Goal: Check status: Check status

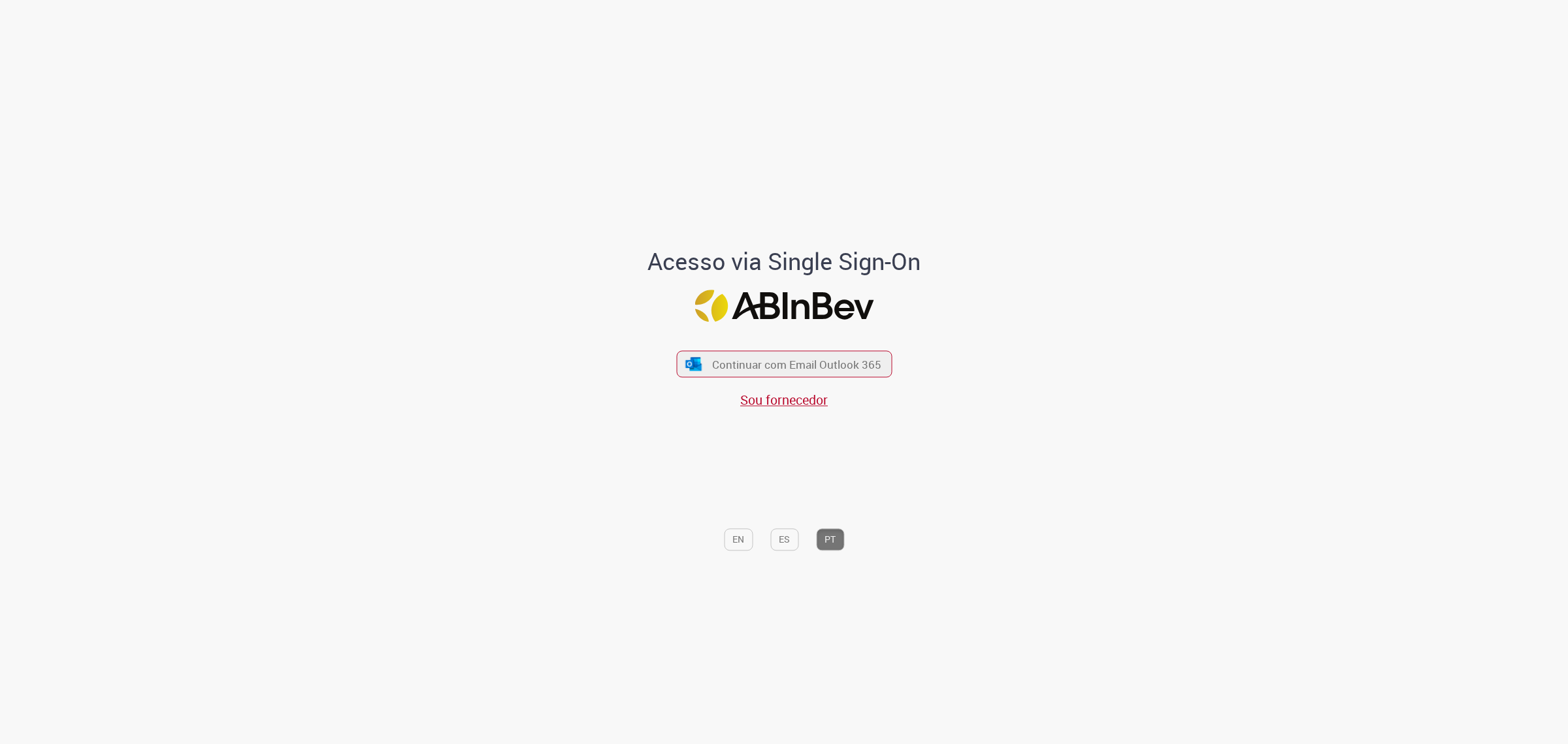
click at [506, 497] on div "Acesso via Single Sign-On Continuar com Email Outlook 365 Sou fornecedor EN ES …" at bounding box center [784, 375] width 765 height 736
click at [1119, 312] on div "Acesso via Single Sign-On Continuar com Email Outlook 365 Sou fornecedor EN ES …" at bounding box center [784, 375] width 765 height 736
drag, startPoint x: 1119, startPoint y: 312, endPoint x: 1095, endPoint y: 279, distance: 40.8
drag, startPoint x: 1095, startPoint y: 279, endPoint x: 1001, endPoint y: 194, distance: 126.7
click at [1001, 194] on div "Acesso via Single Sign-On Continuar com Email Outlook 365 Sou fornecedor EN ES …" at bounding box center [784, 375] width 765 height 736
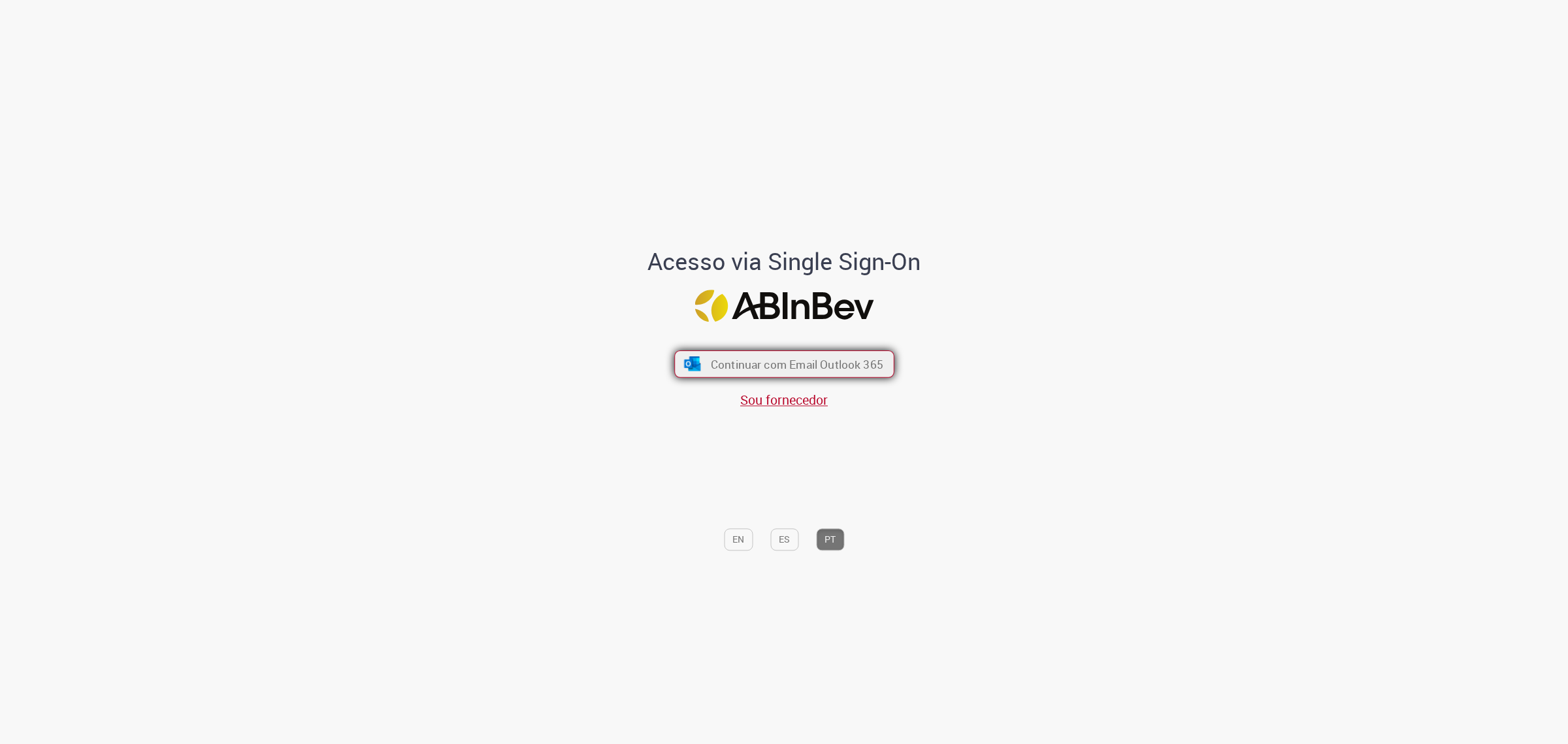
click at [864, 357] on span "Continuar com Email Outlook 365" at bounding box center [797, 363] width 173 height 15
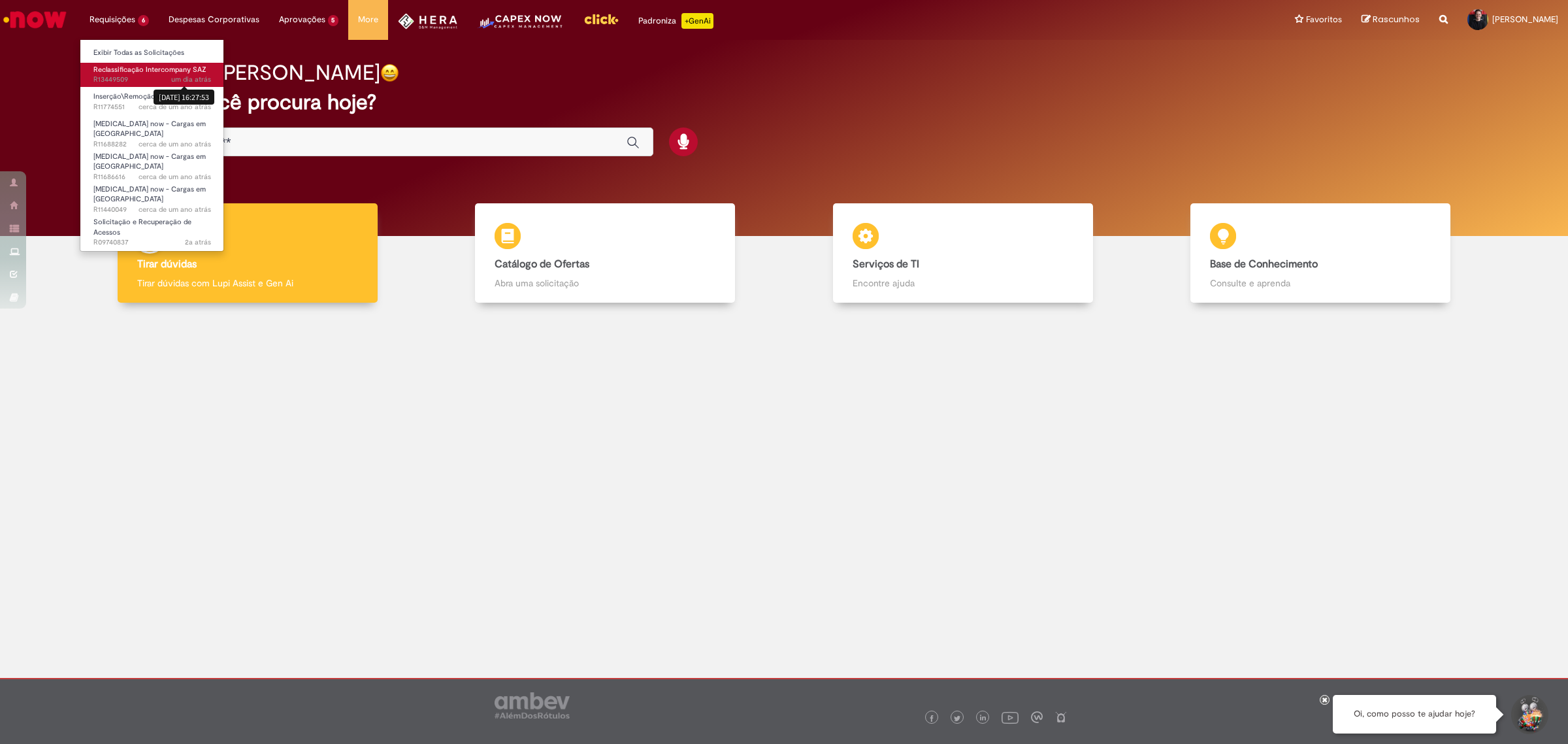
click at [187, 79] on sn-time-ago "um dia atrás um dia atrás [DATE] 16:27:53" at bounding box center [191, 79] width 40 height 10
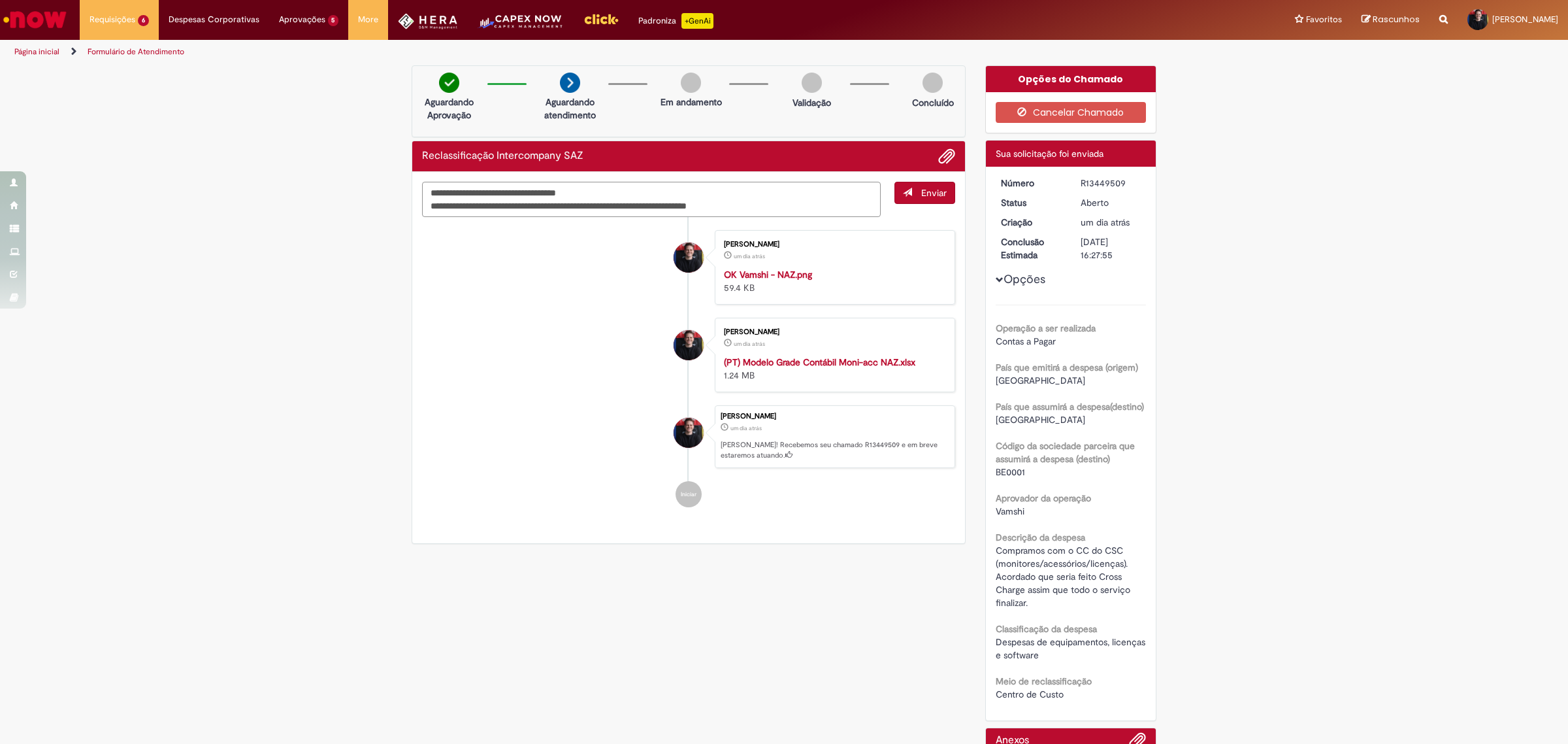
type textarea "**********"
click at [503, 304] on li "[PERSON_NAME] um dia atrás um dia atrás OK Vamshi - NAZ.png 59.4 KB" at bounding box center [689, 267] width 533 height 74
drag, startPoint x: 783, startPoint y: 201, endPoint x: 43, endPoint y: 160, distance: 741.1
click at [43, 160] on div "**********" at bounding box center [784, 498] width 1568 height 865
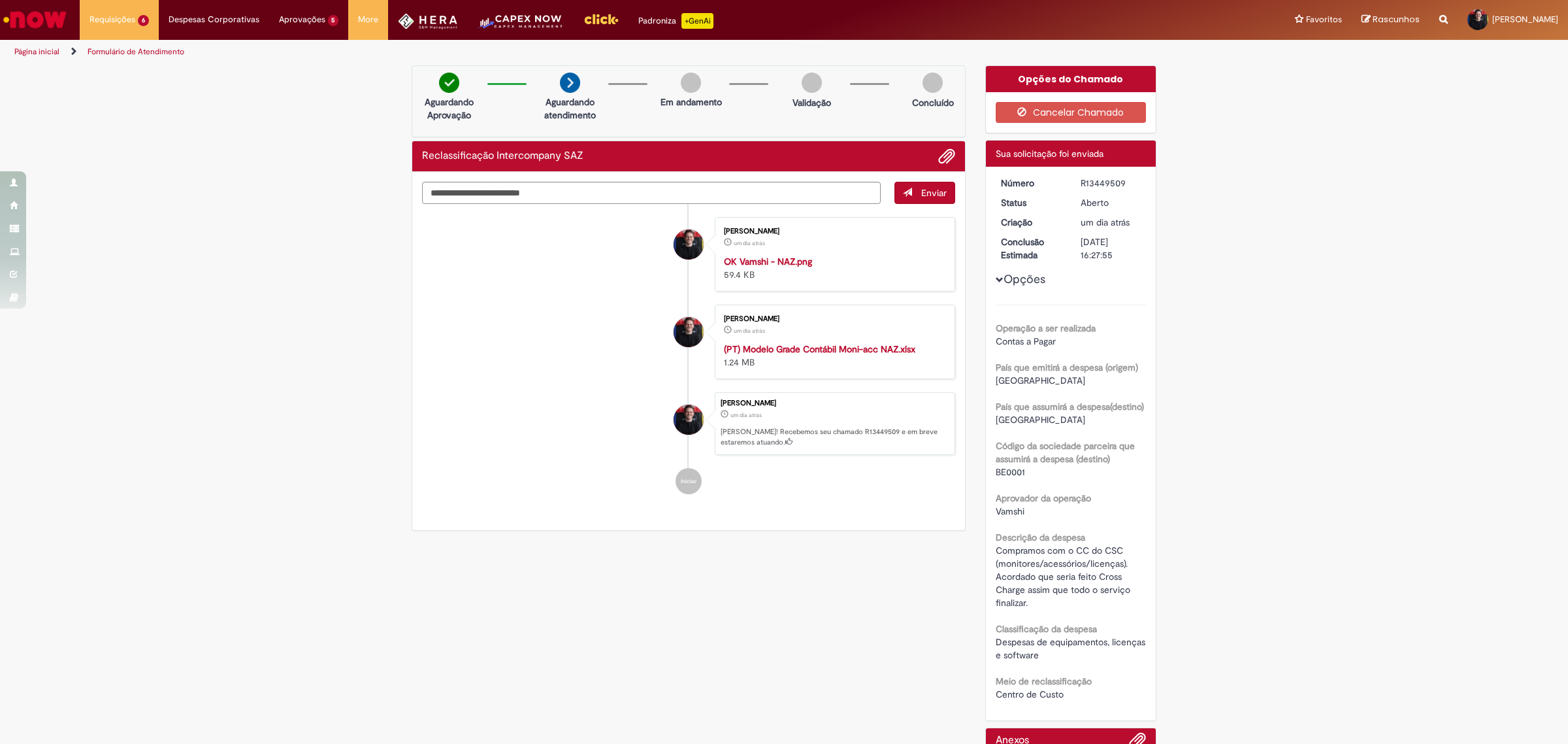
click at [90, 413] on div "Verificar Código de Barras Aguardando Aprovação Aguardando atendimento Em andam…" at bounding box center [784, 498] width 1568 height 865
click at [940, 157] on li at bounding box center [942, 156] width 27 height 17
click at [939, 157] on span "Adicionar anexos" at bounding box center [947, 156] width 16 height 16
click at [135, 334] on div "Verificar Código de Barras Aguardando Aprovação Aguardando atendimento Em andam…" at bounding box center [784, 498] width 1568 height 865
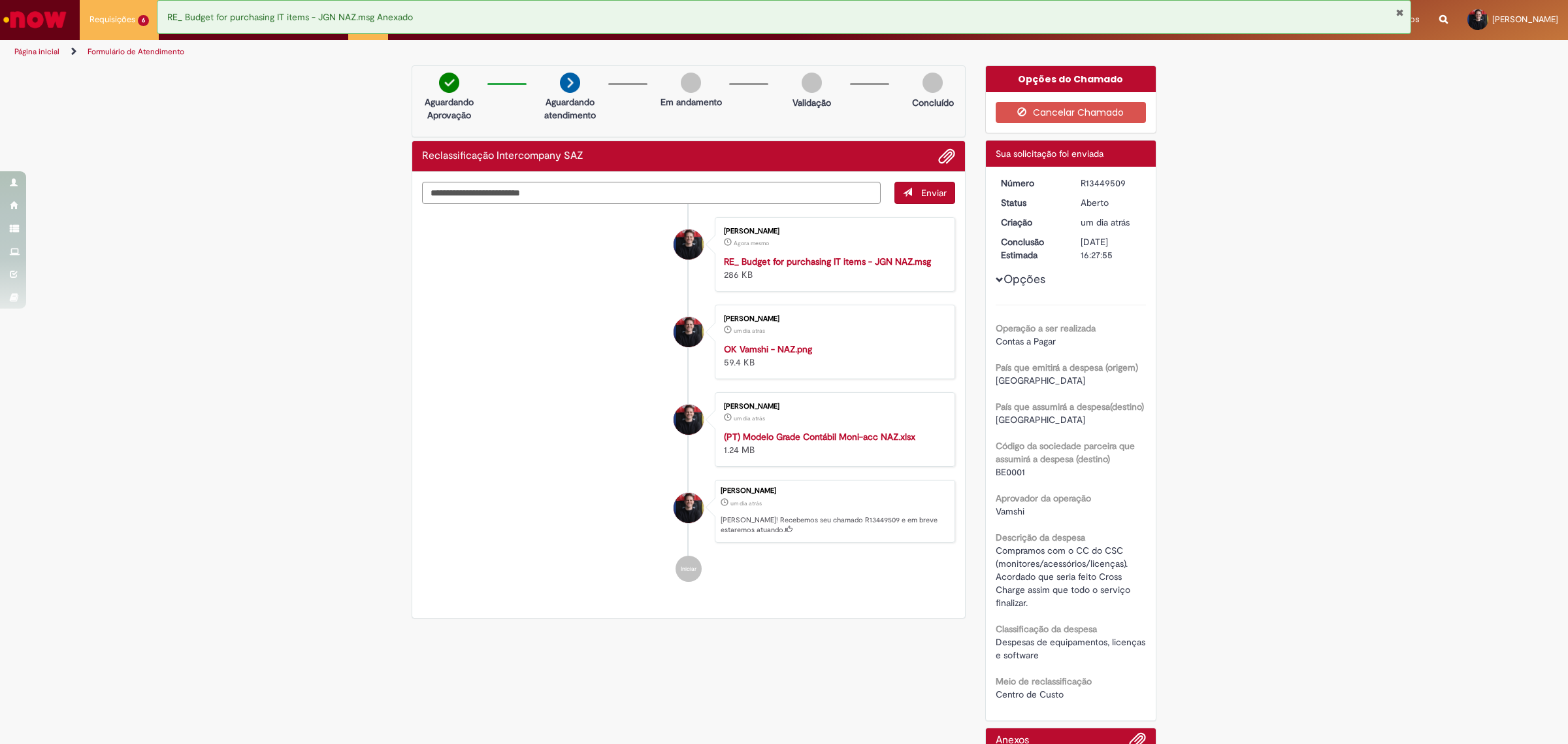
click at [226, 353] on div "Verificar Código de Barras Aguardando Aprovação Aguardando atendimento Em andam…" at bounding box center [784, 541] width 1568 height 951
click at [1436, 165] on div "Verificar Código de Barras Aguardando Aprovação Aguardando atendimento Em andam…" at bounding box center [784, 541] width 1568 height 951
drag, startPoint x: 279, startPoint y: 439, endPoint x: 64, endPoint y: 272, distance: 272.2
click at [66, 284] on div "Verificar Código de Barras Aguardando Aprovação Aguardando atendimento Em andam…" at bounding box center [784, 541] width 1568 height 951
click at [1504, 213] on div "Verificar Código de Barras Aguardando Aprovação Aguardando atendimento Em andam…" at bounding box center [784, 541] width 1568 height 951
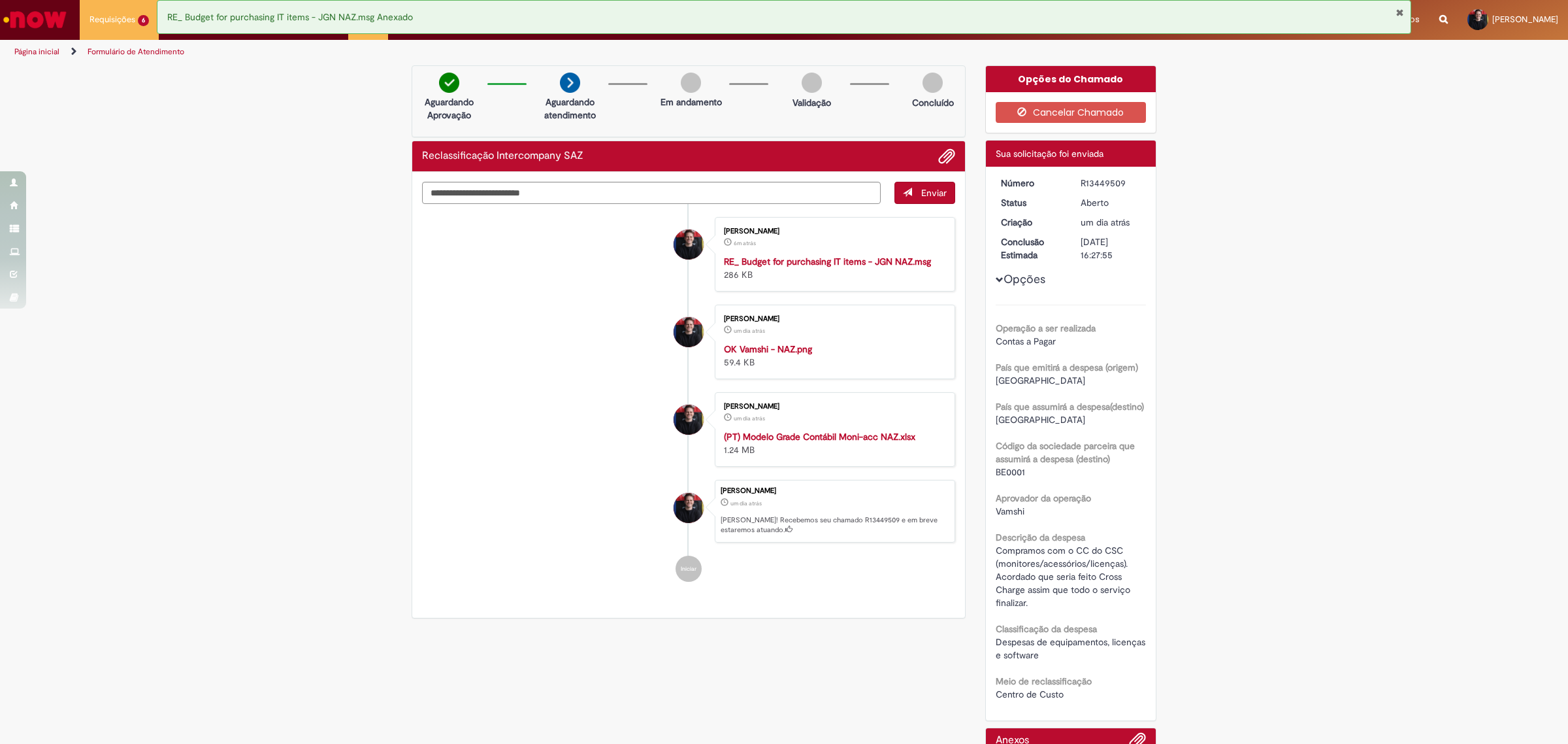
click at [302, 518] on div "Verificar Código de Barras Aguardando Aprovação Aguardando atendimento Em andam…" at bounding box center [784, 541] width 1568 height 951
click at [312, 232] on div "Verificar Código de Barras Aguardando Aprovação Aguardando atendimento Em andam…" at bounding box center [784, 541] width 1568 height 951
click at [1395, 17] on button "Fechar Notificação" at bounding box center [1400, 12] width 9 height 10
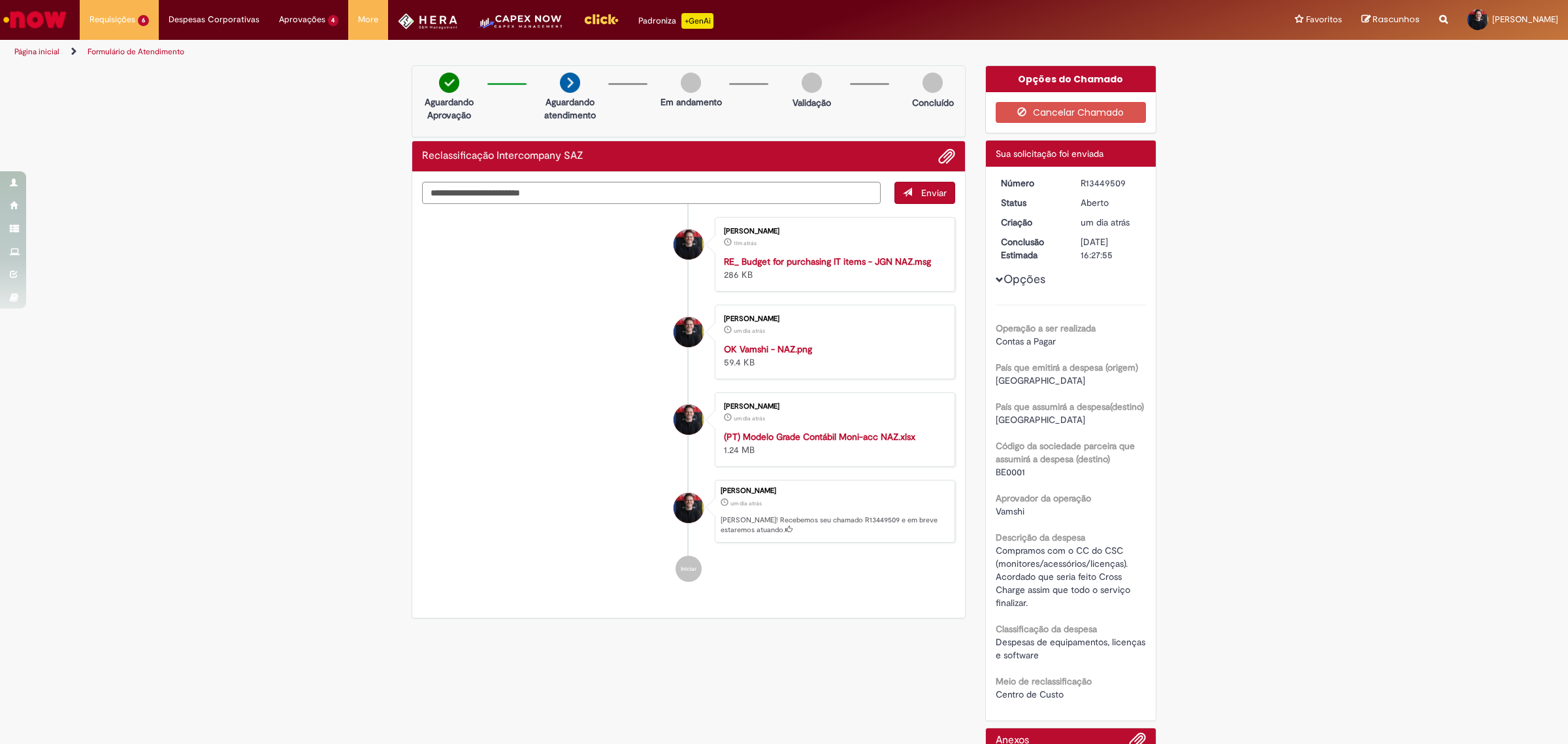
click at [159, 16] on li "Aprovações 4 Exibir todas as aprovações 14h atrás 14 horas atrás R13454250 16h …" at bounding box center [119, 19] width 79 height 39
click at [314, 53] on link "Exibir todas as aprovações" at bounding box center [341, 53] width 143 height 15
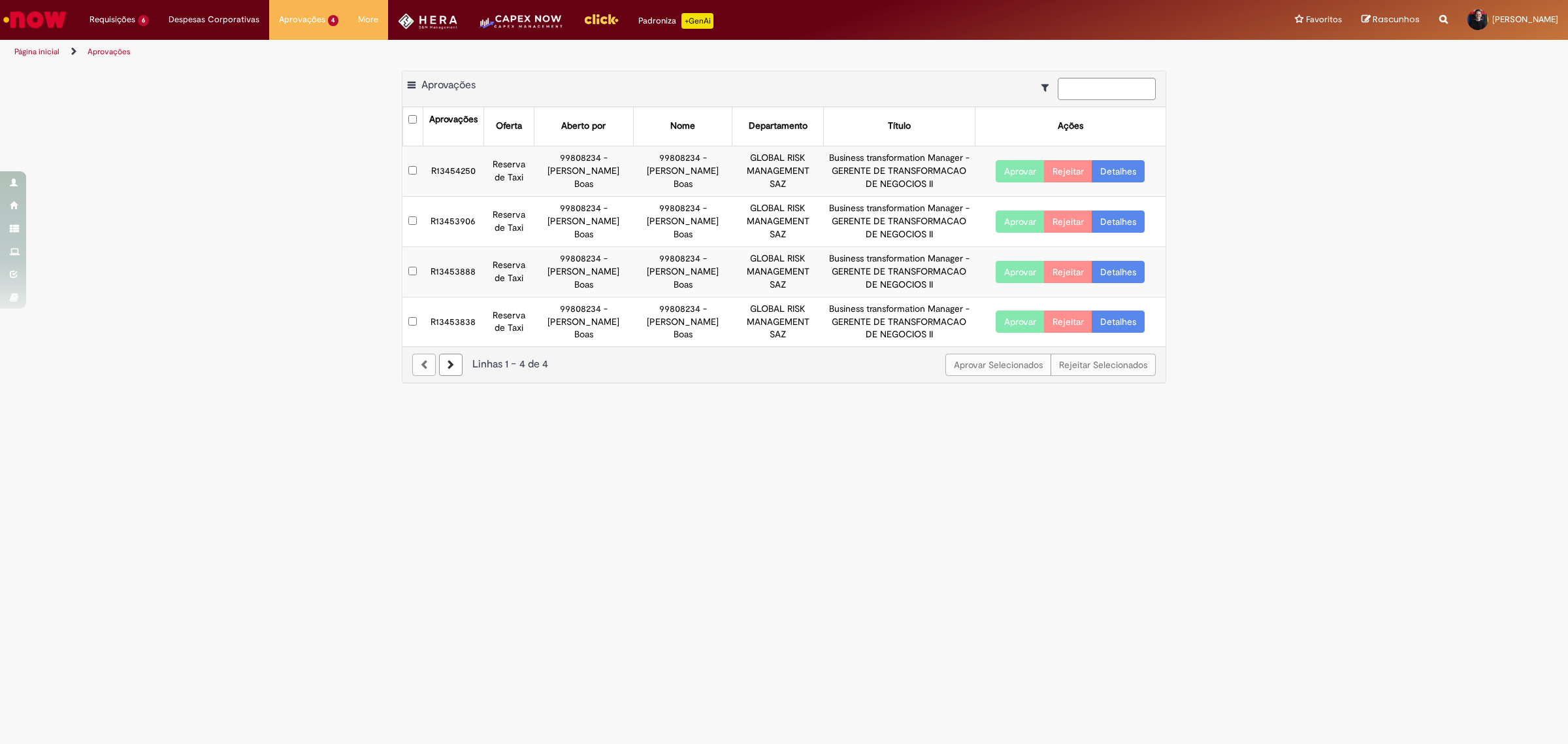
click at [454, 272] on td "R13453888" at bounding box center [453, 271] width 60 height 50
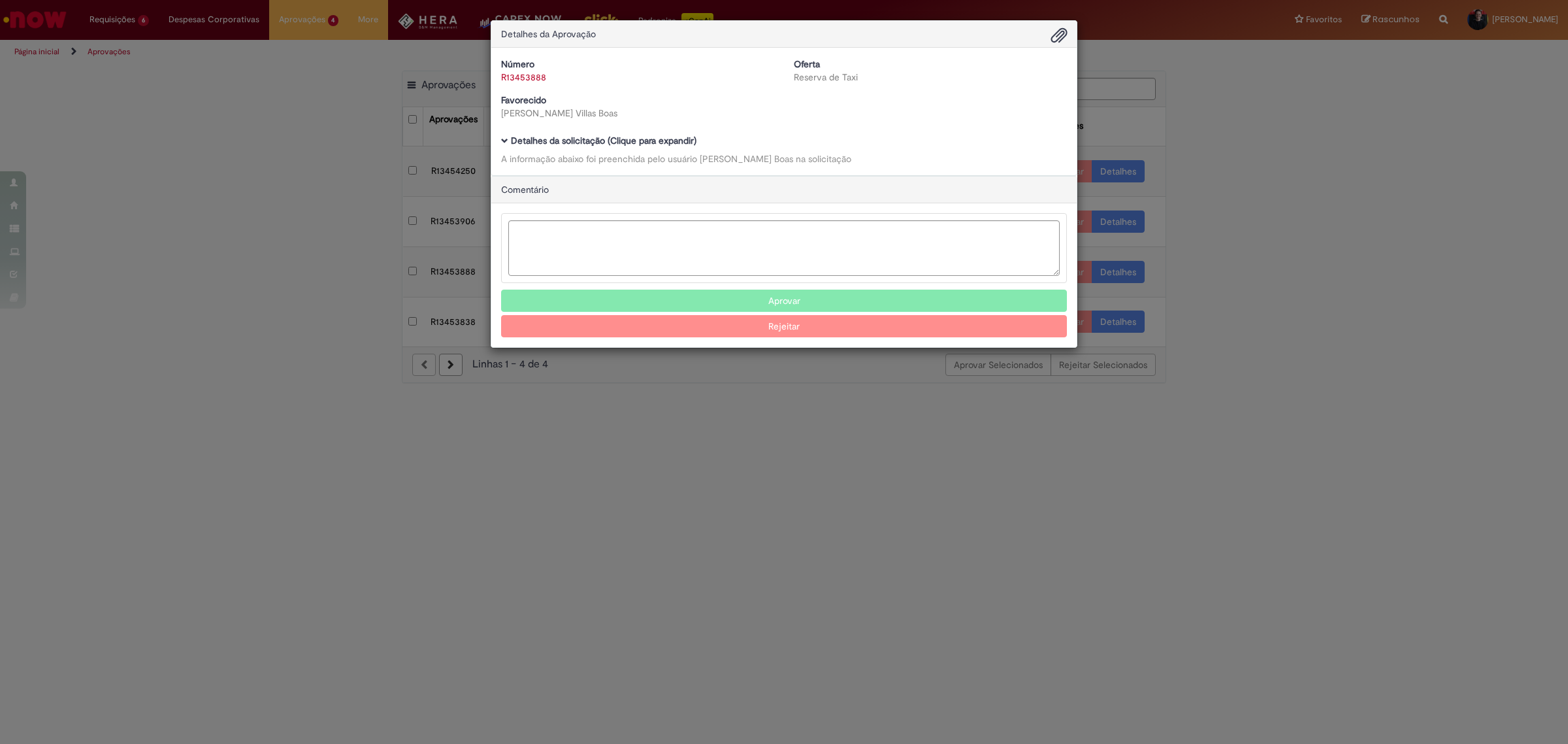
click at [504, 139] on span "Ambev Approval Modal" at bounding box center [505, 141] width 7 height 7
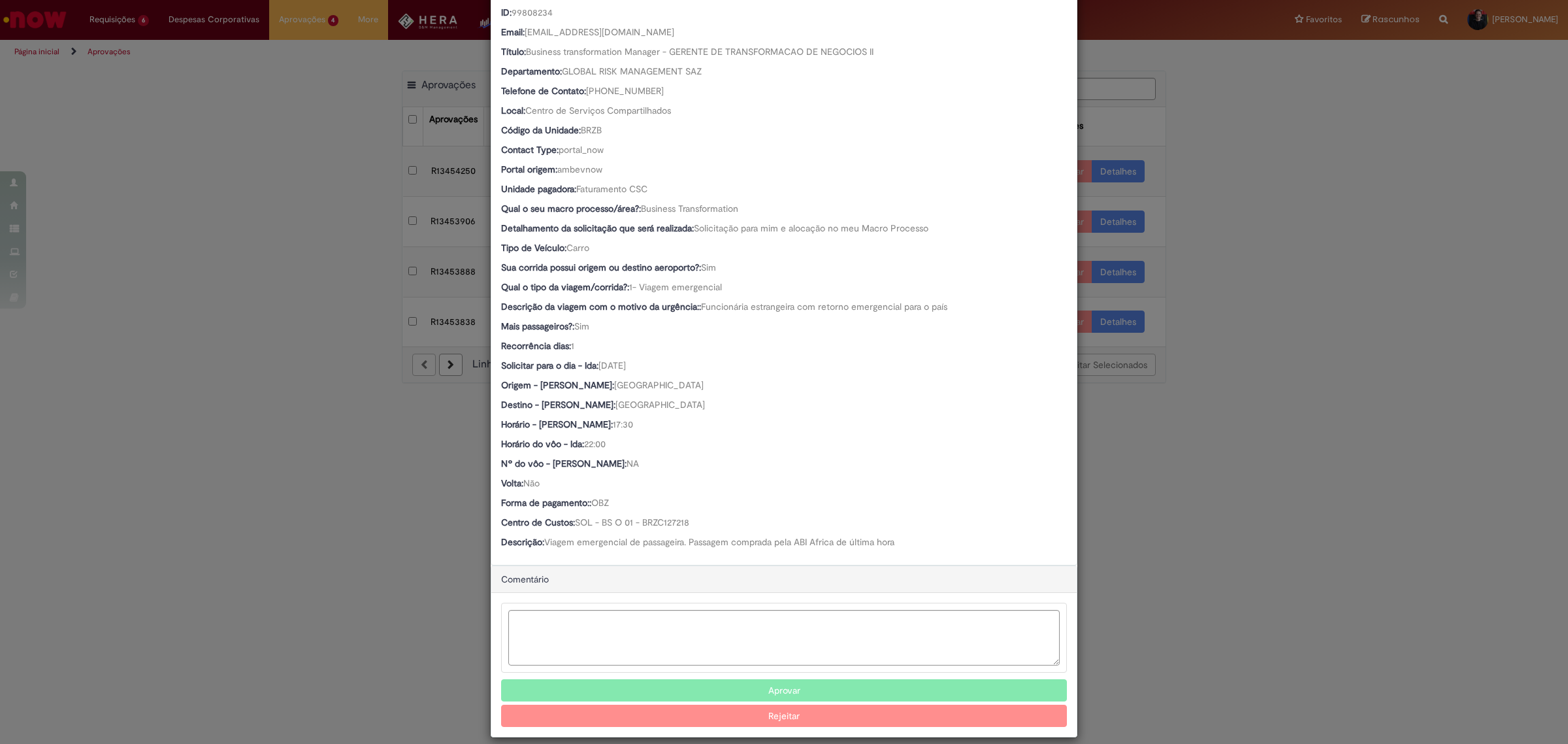
scroll to position [244, 0]
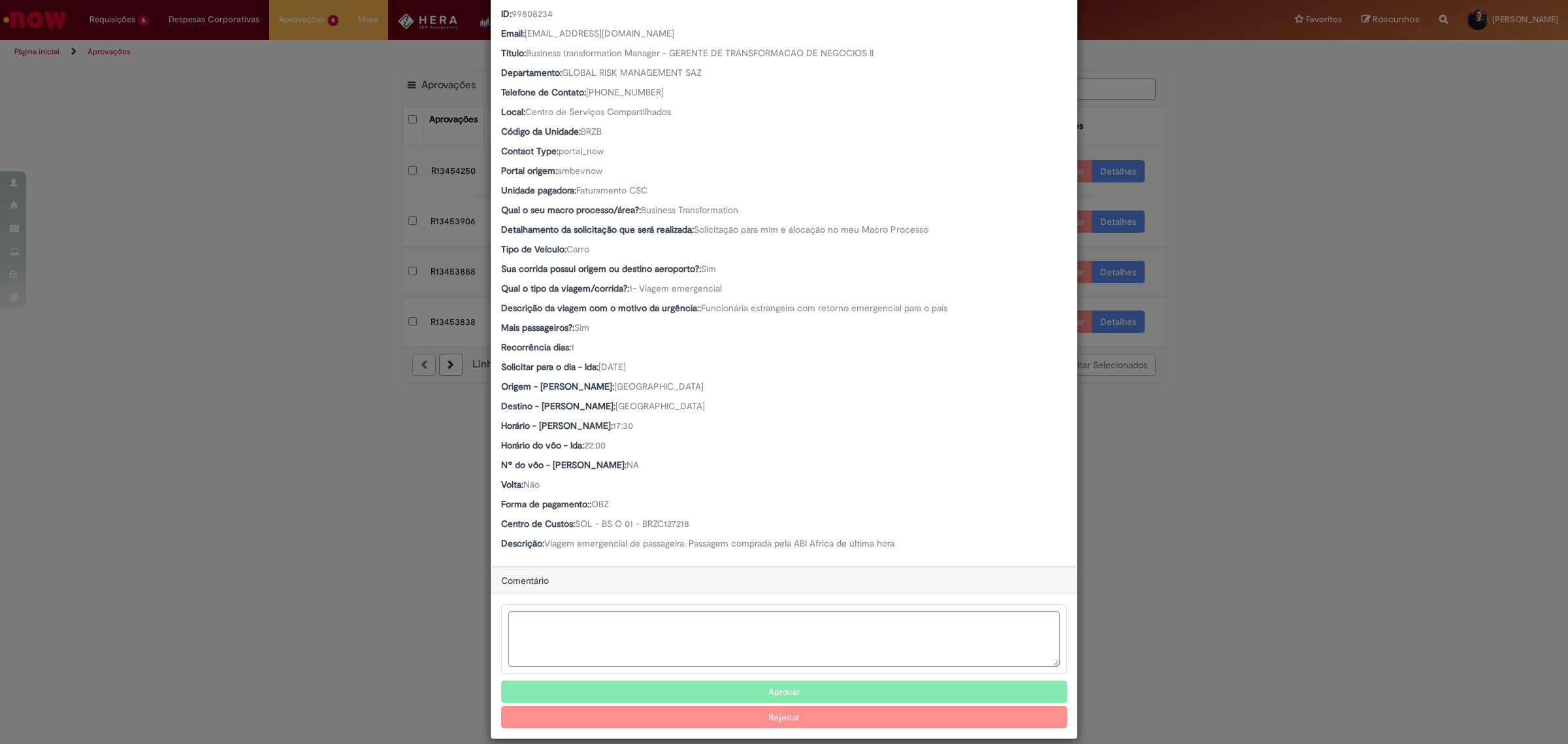
click at [383, 321] on div "Detalhes da Aprovação Número R13453888 Oferta Reserva de Taxi Favorecido [PERSO…" at bounding box center [784, 372] width 1568 height 744
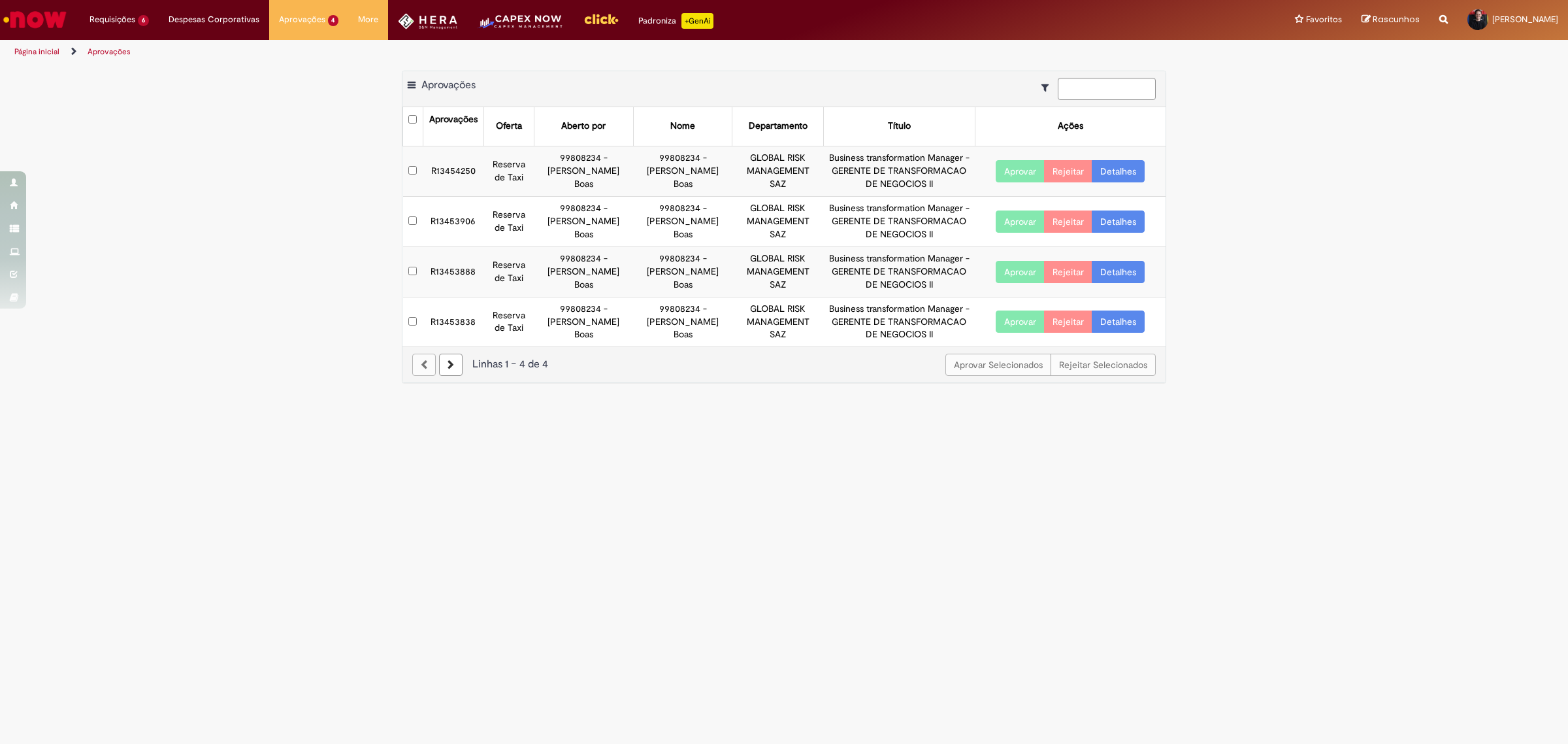
click at [449, 216] on td "R13453906" at bounding box center [453, 221] width 60 height 50
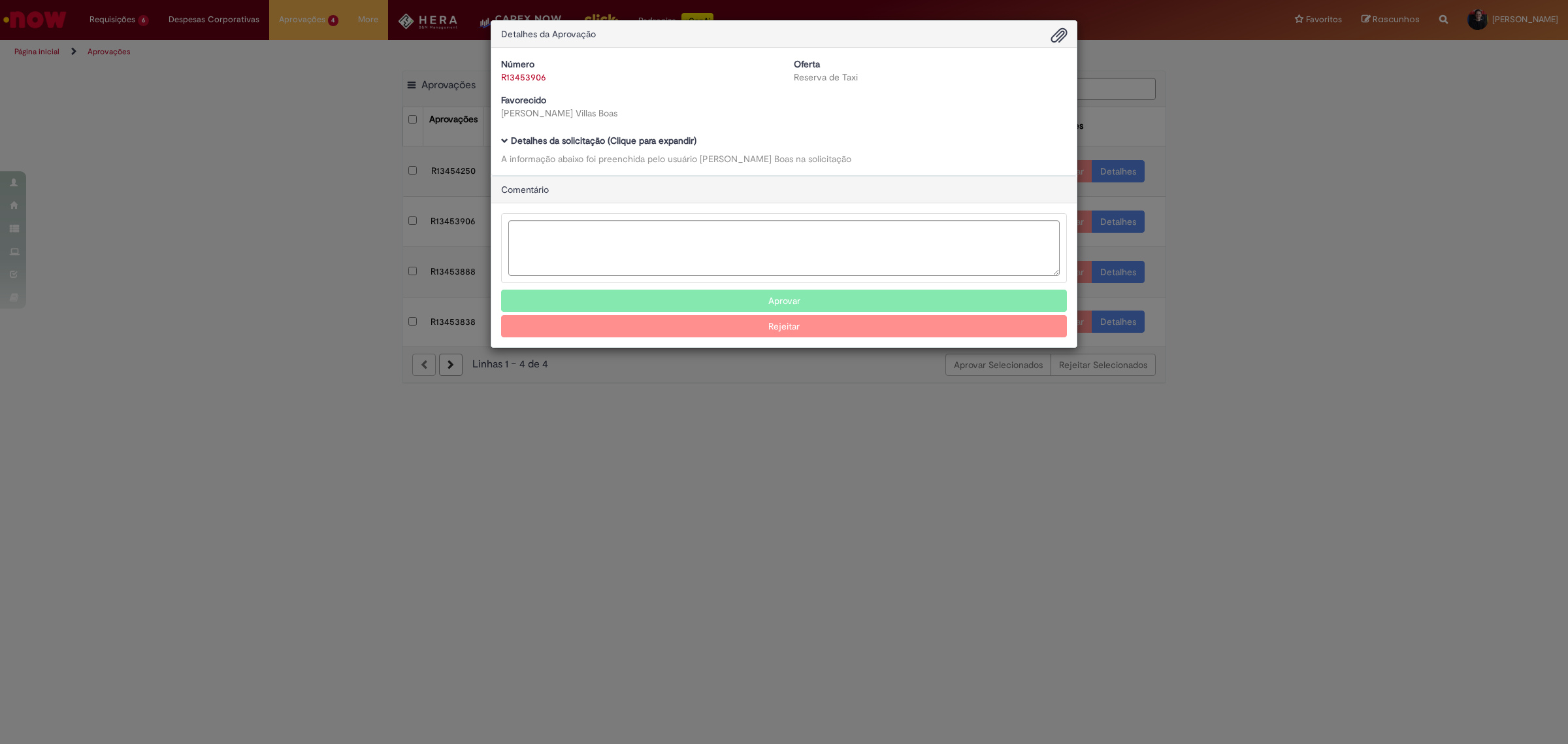
click at [506, 144] on span "Ambev Approval Modal" at bounding box center [505, 141] width 7 height 7
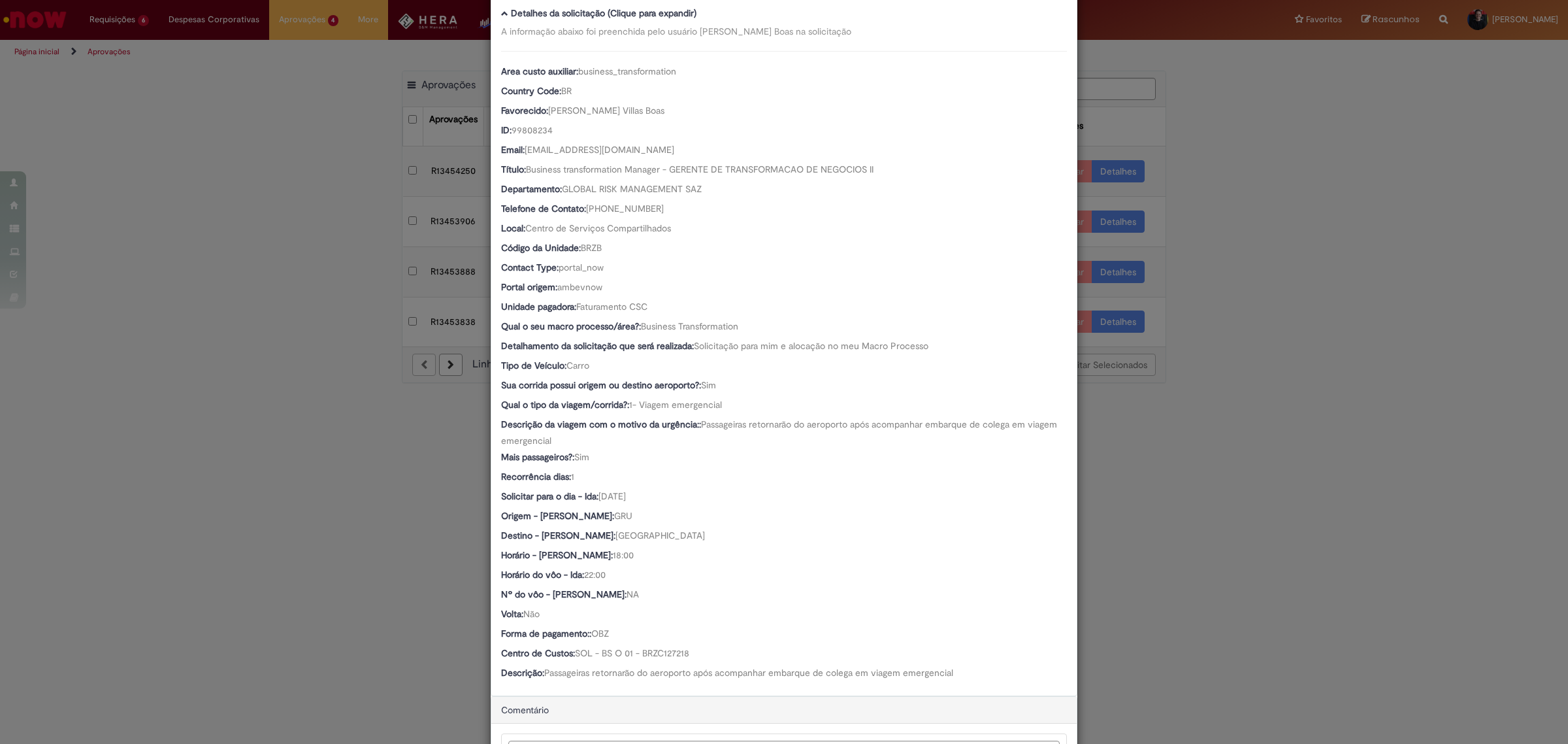
scroll to position [276, 0]
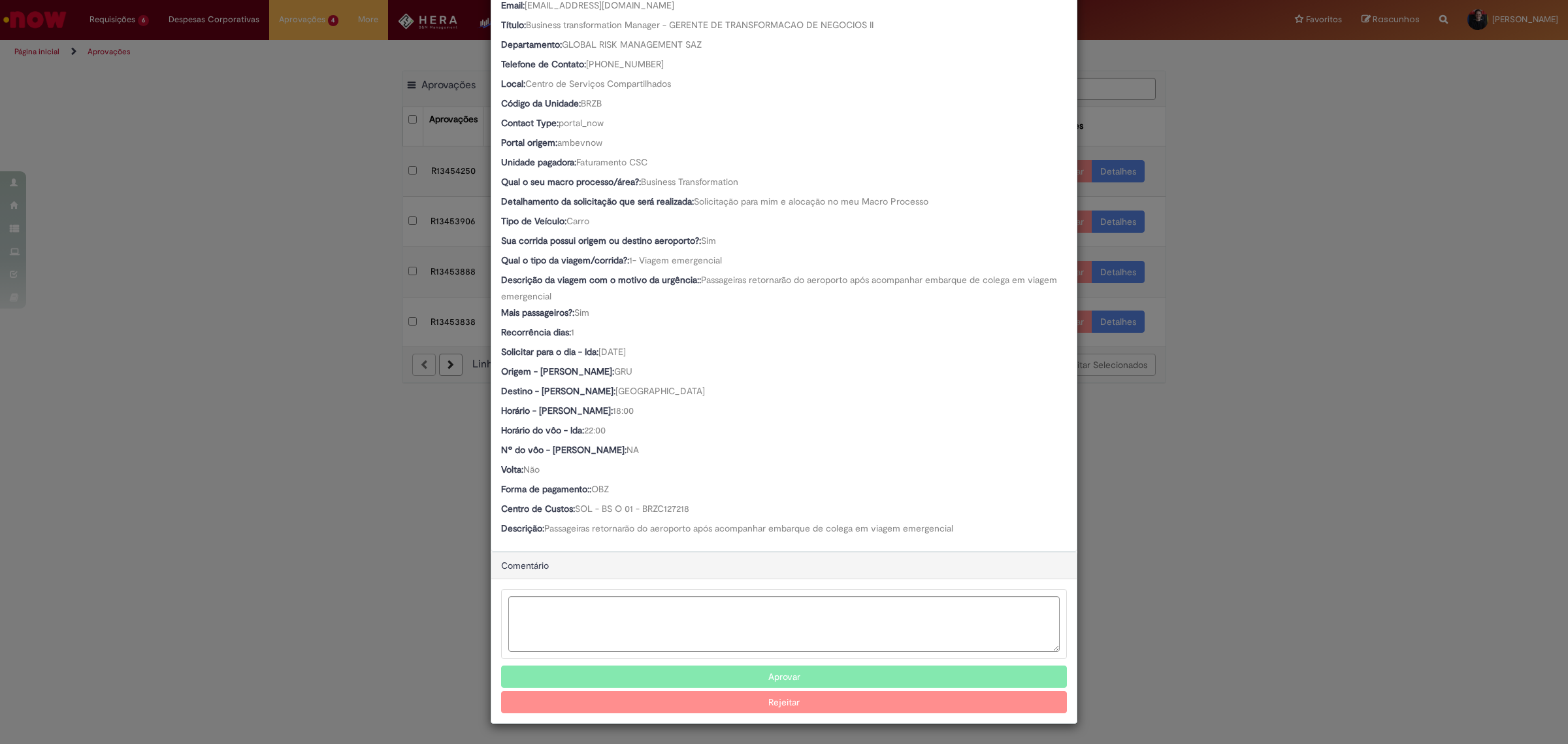
click at [306, 520] on div "Detalhes da Aprovação Número R13453906 Oferta Reserva de Taxi Favorecido [PERSO…" at bounding box center [784, 372] width 1568 height 744
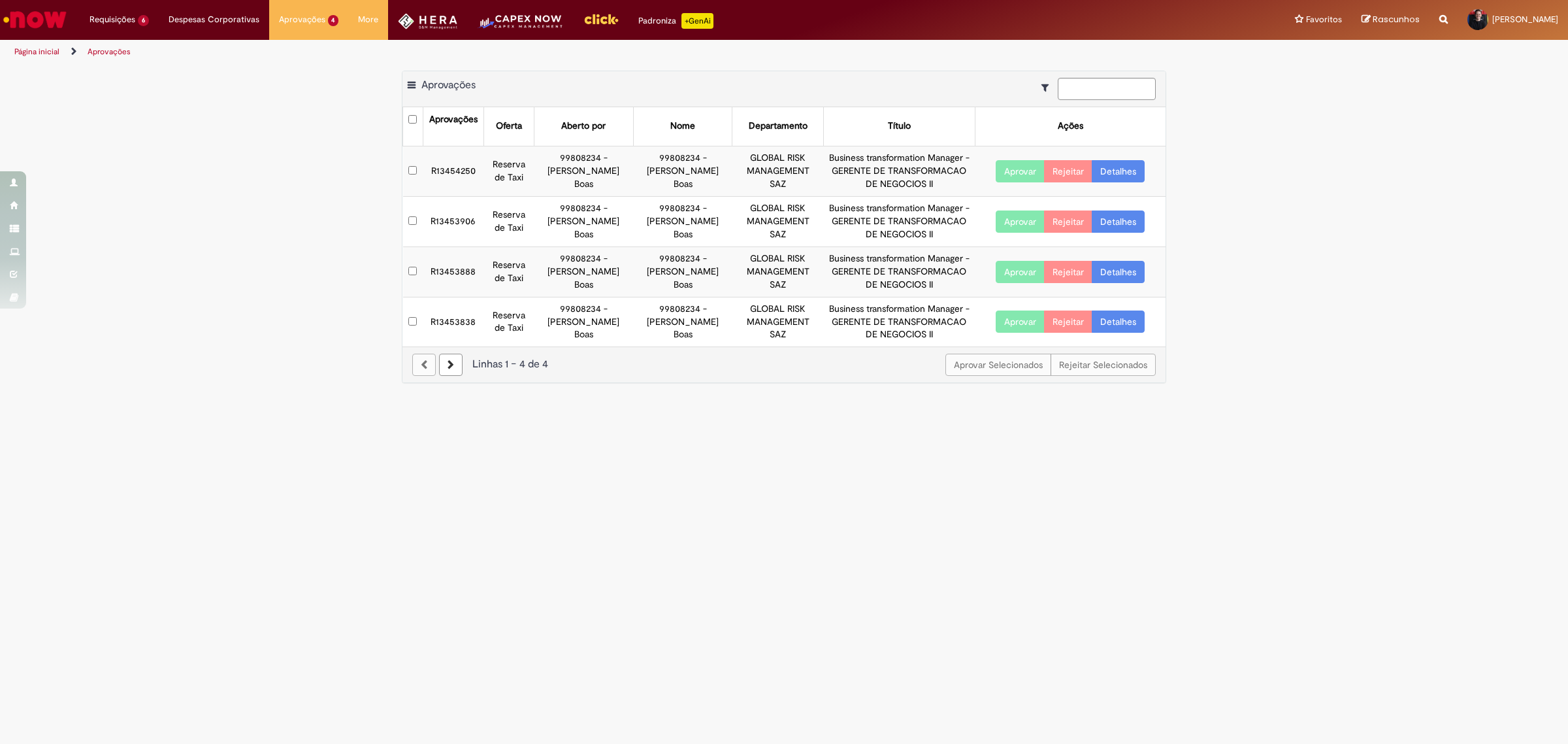
click at [457, 275] on td "R13453888" at bounding box center [453, 271] width 60 height 50
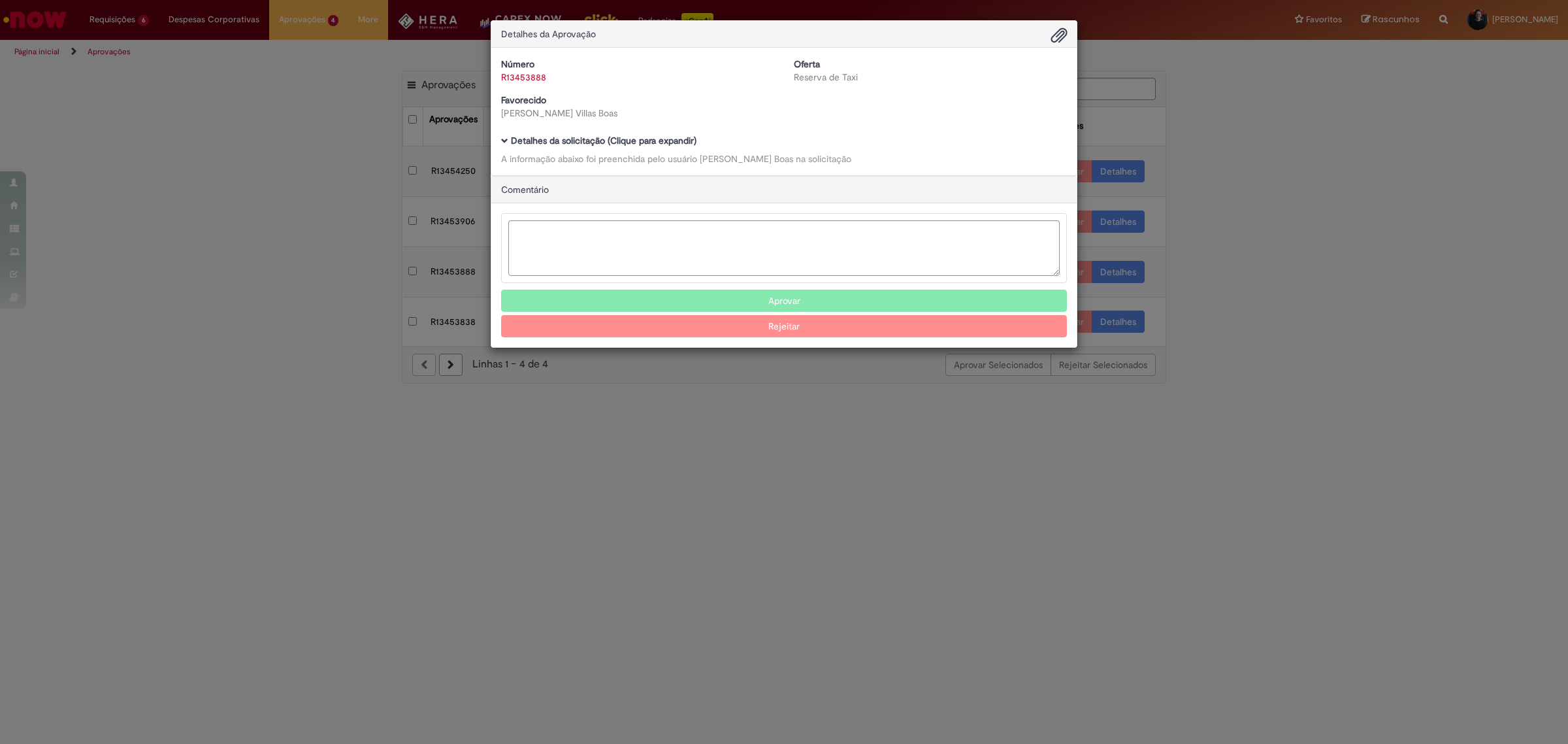
click at [530, 143] on b "Detalhes da solicitação (Clique para expandir)" at bounding box center [603, 141] width 186 height 12
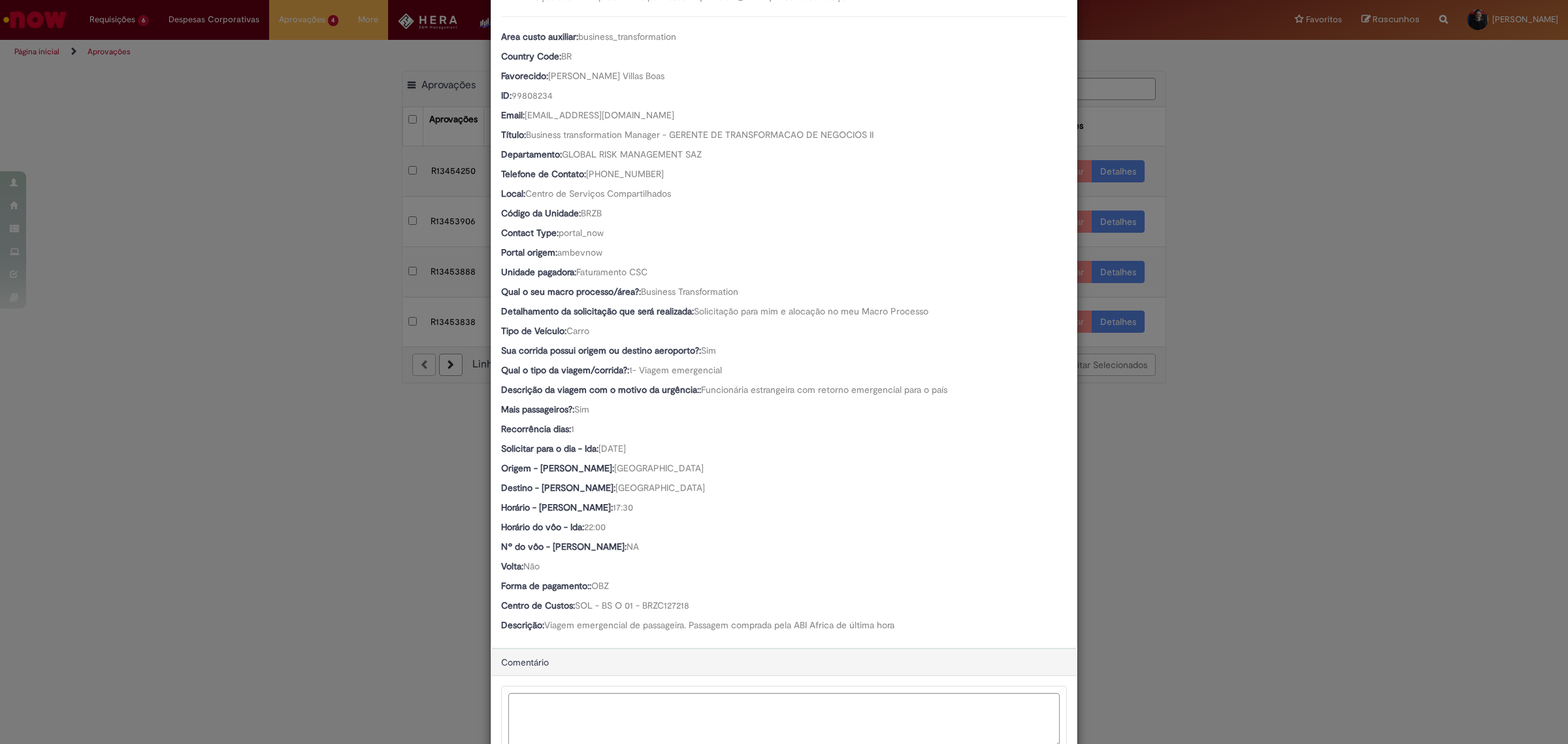
scroll to position [263, 0]
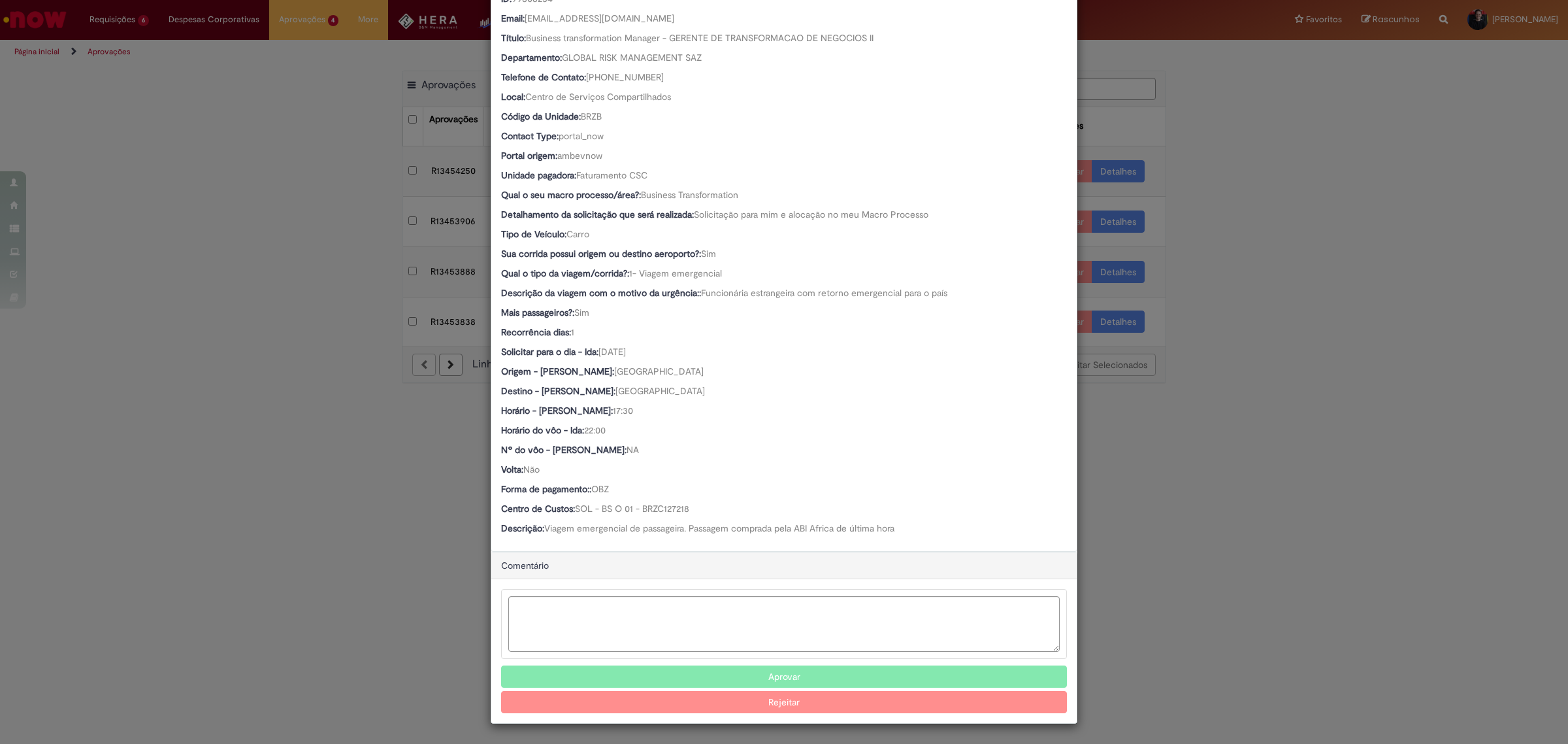
click at [272, 436] on div "Detalhes da Aprovação Número R13453888 Oferta Reserva de Taxi Favorecido [PERSO…" at bounding box center [784, 372] width 1568 height 744
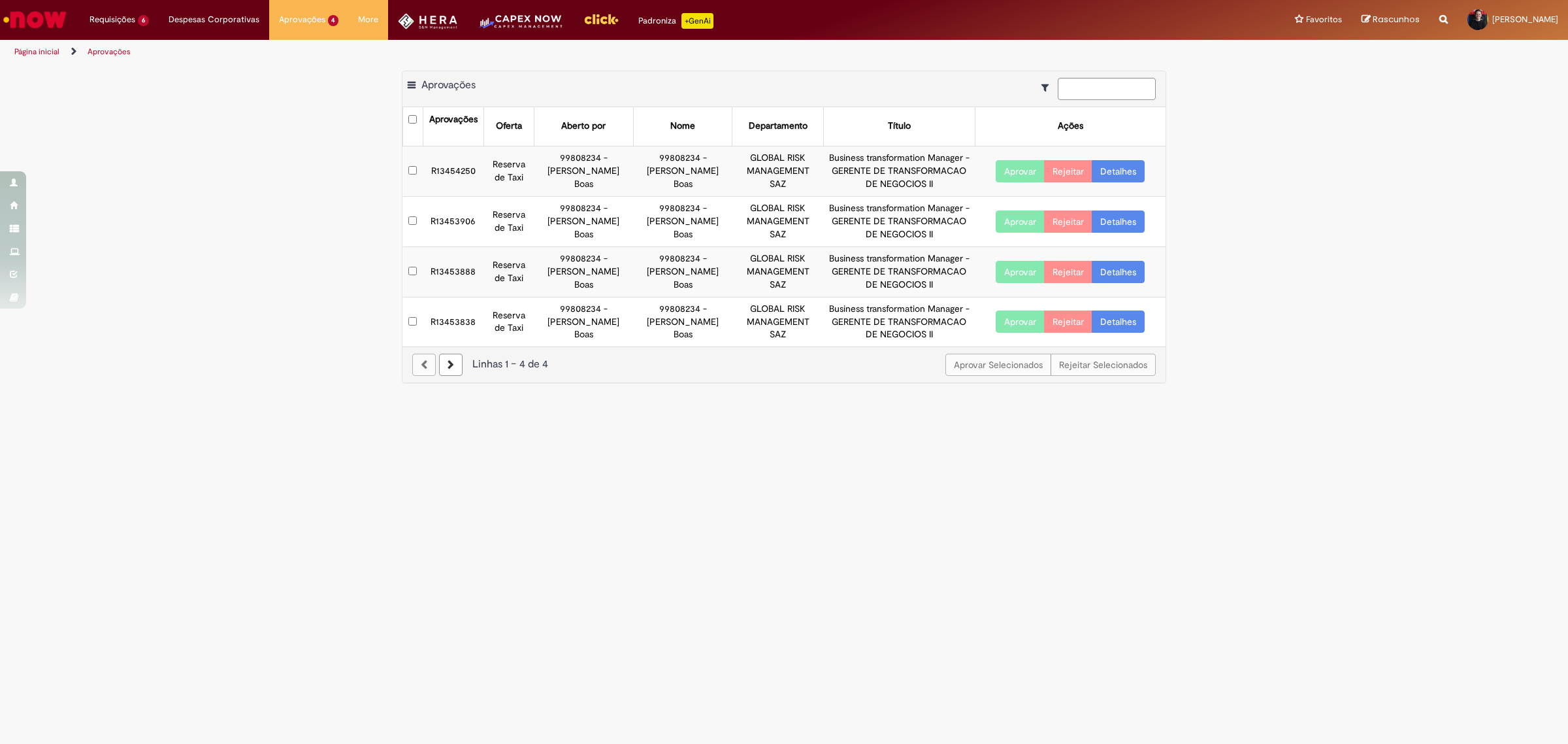
scroll to position [262, 0]
click at [454, 323] on td "R13453838" at bounding box center [453, 321] width 60 height 49
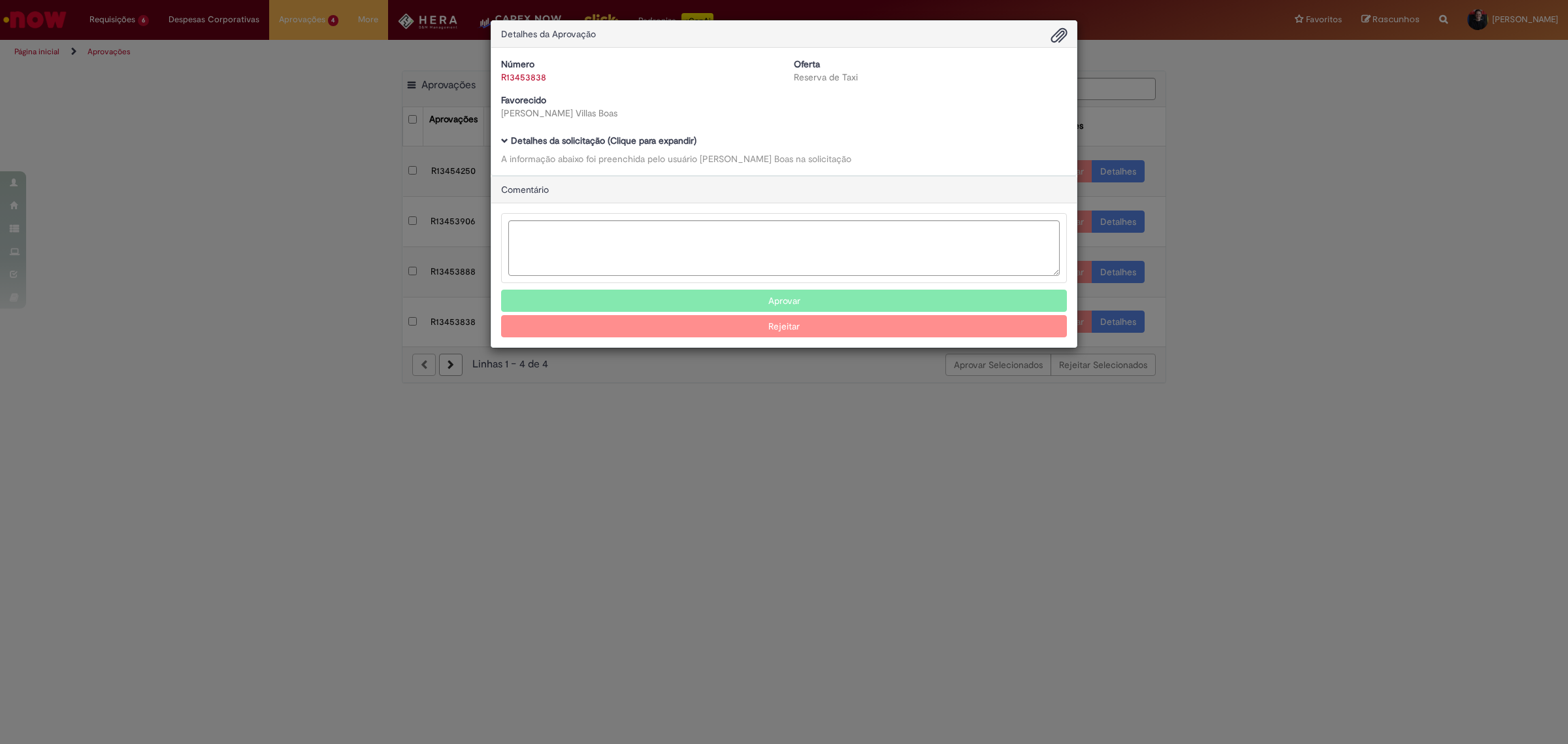
click at [576, 135] on div "Número R13453838 Oferta Reserva de Taxi Favorecido [PERSON_NAME] Villas Boas Ba…" at bounding box center [784, 111] width 586 height 127
click at [573, 146] on b "Detalhes da solicitação (Clique para expandir)" at bounding box center [603, 141] width 186 height 12
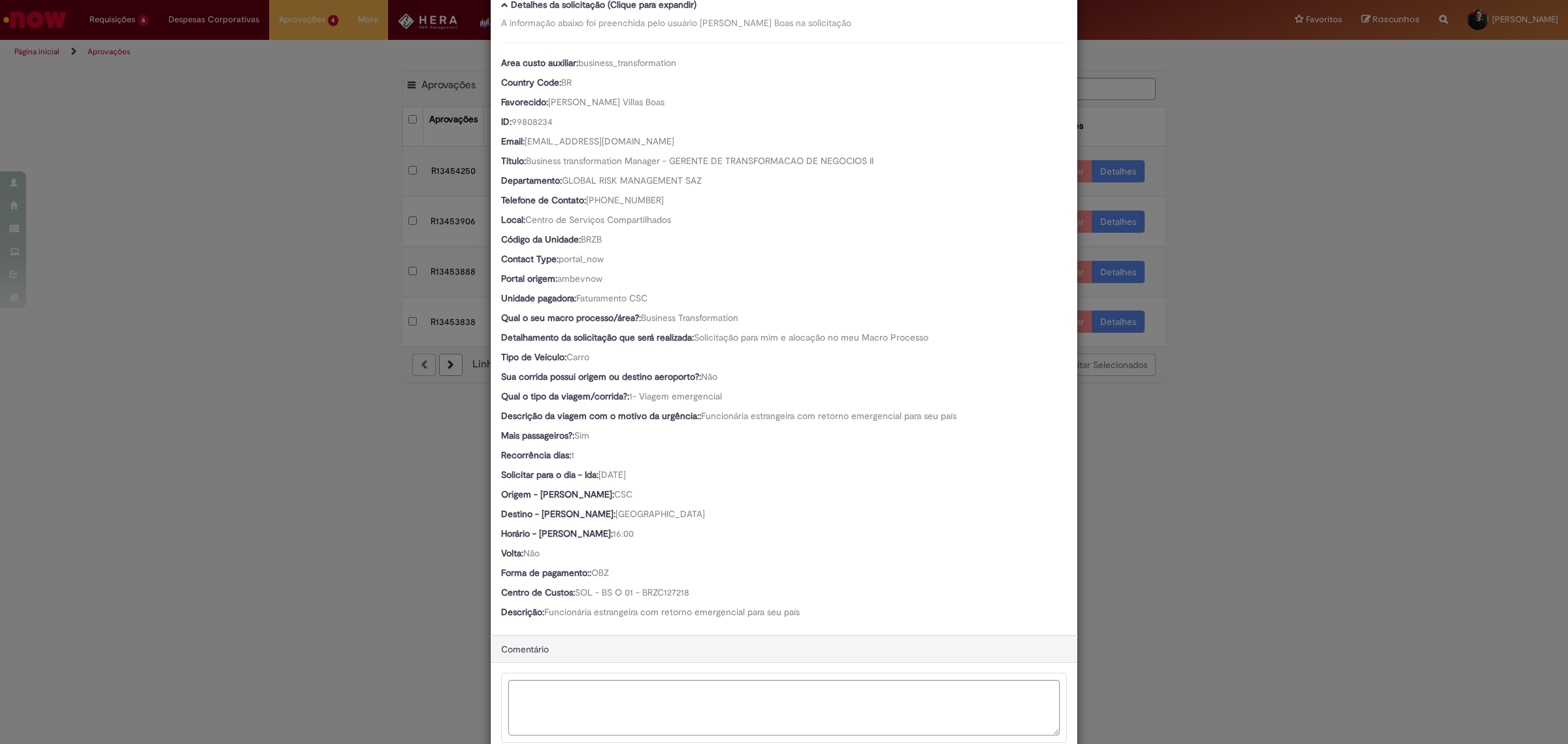
scroll to position [224, 0]
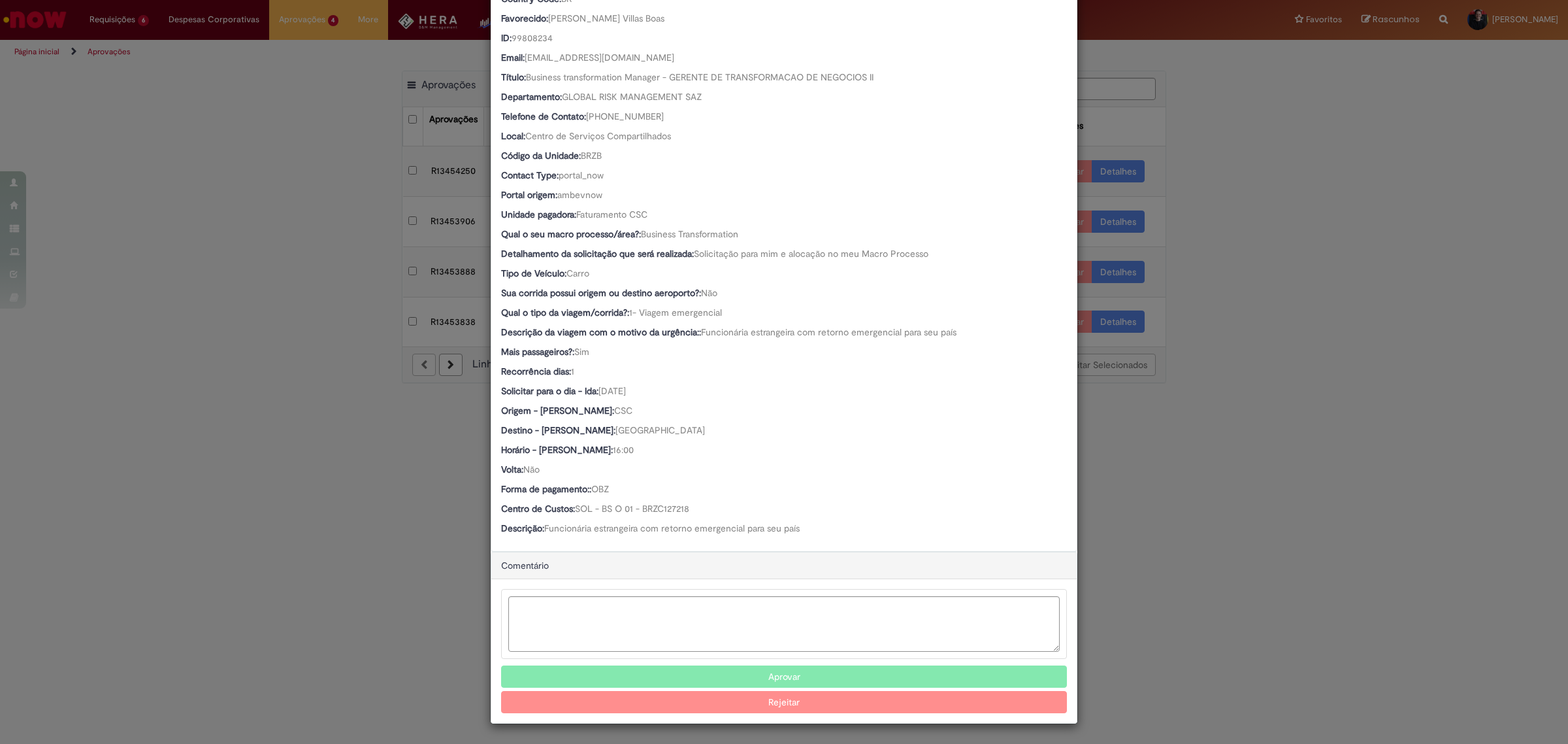
click at [253, 392] on div "Detalhes da Aprovação Número R13453838 Oferta Reserva de Taxi Favorecido [PERSO…" at bounding box center [784, 372] width 1568 height 744
